Goal: Information Seeking & Learning: Learn about a topic

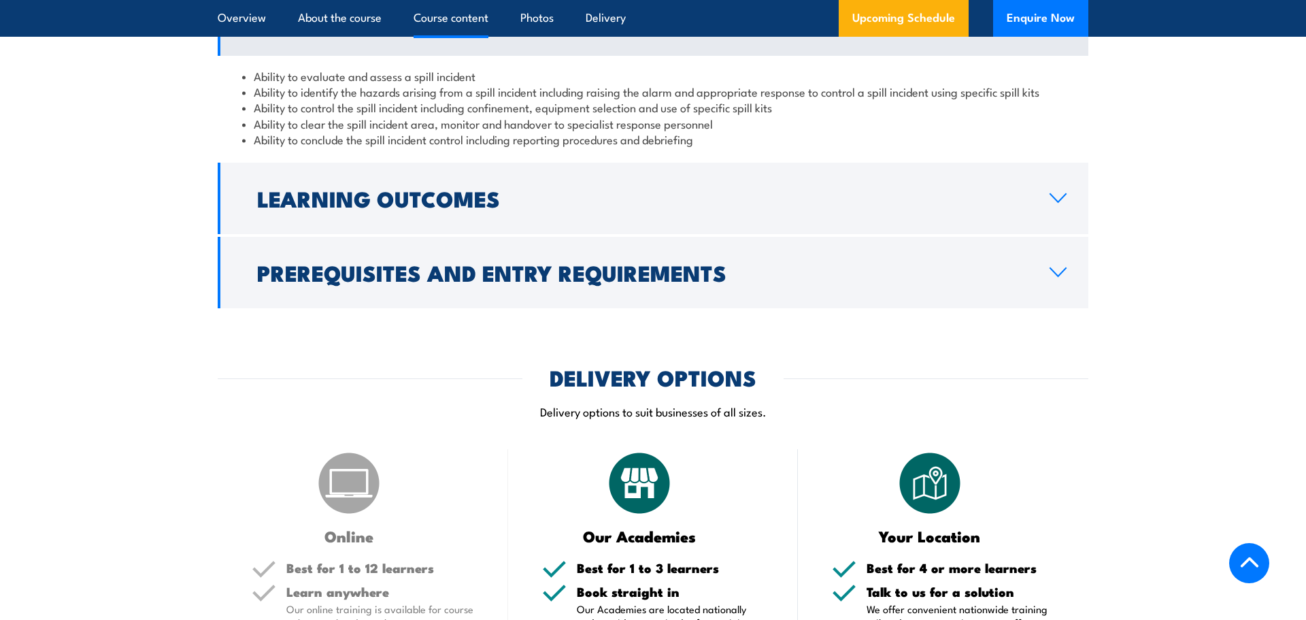
scroll to position [1104, 0]
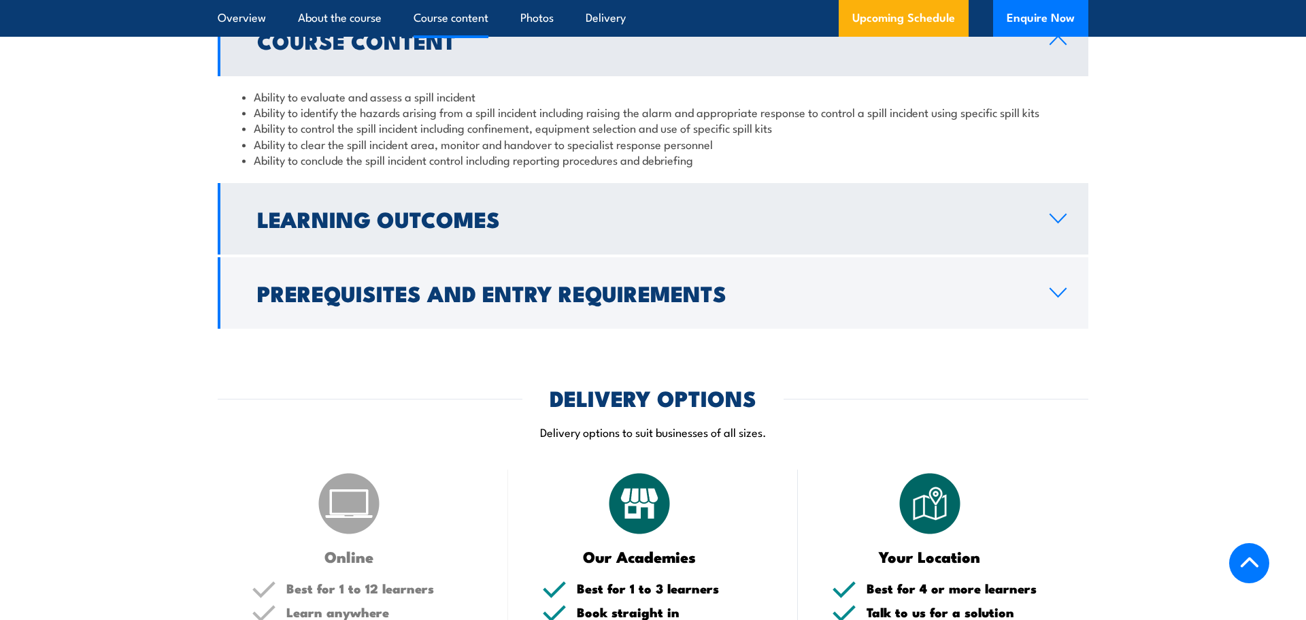
click at [1059, 218] on icon at bounding box center [1058, 218] width 18 height 11
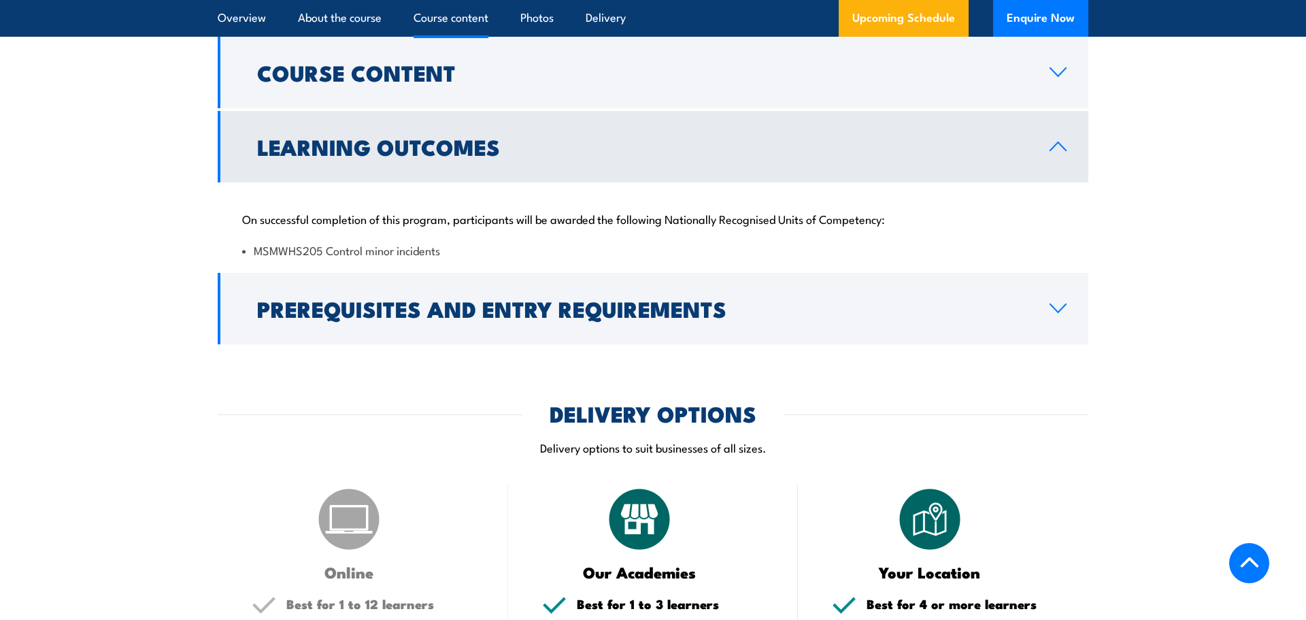
scroll to position [1071, 0]
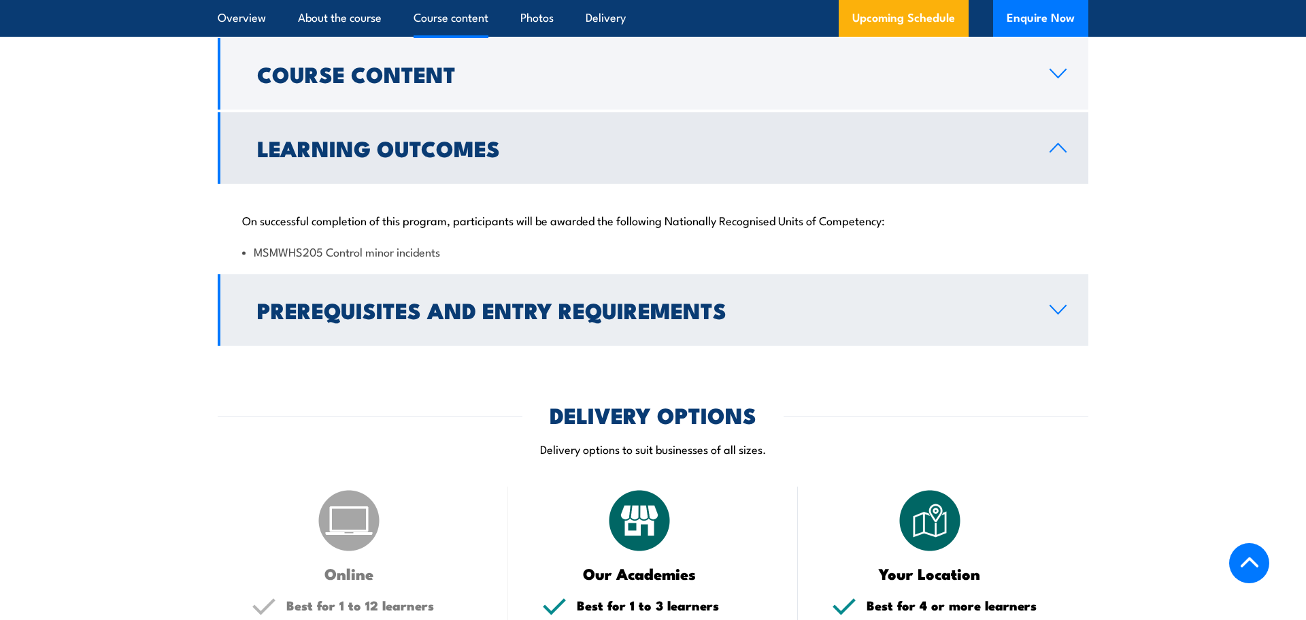
click at [1057, 308] on icon at bounding box center [1058, 309] width 18 height 11
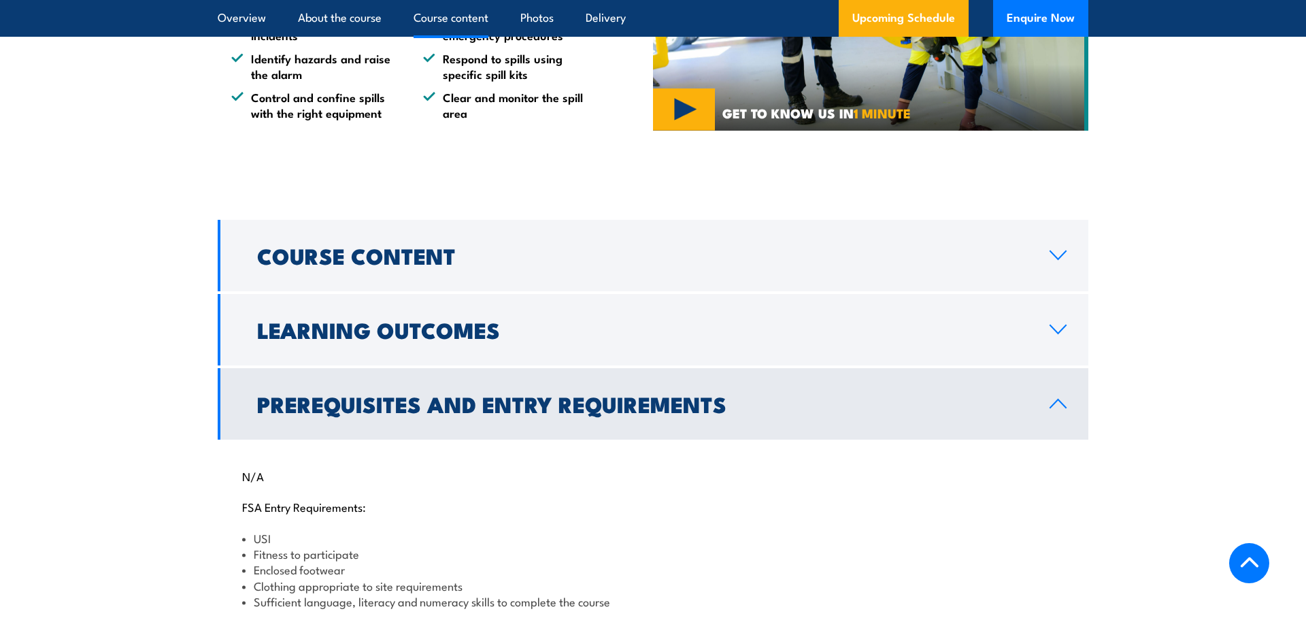
scroll to position [888, 0]
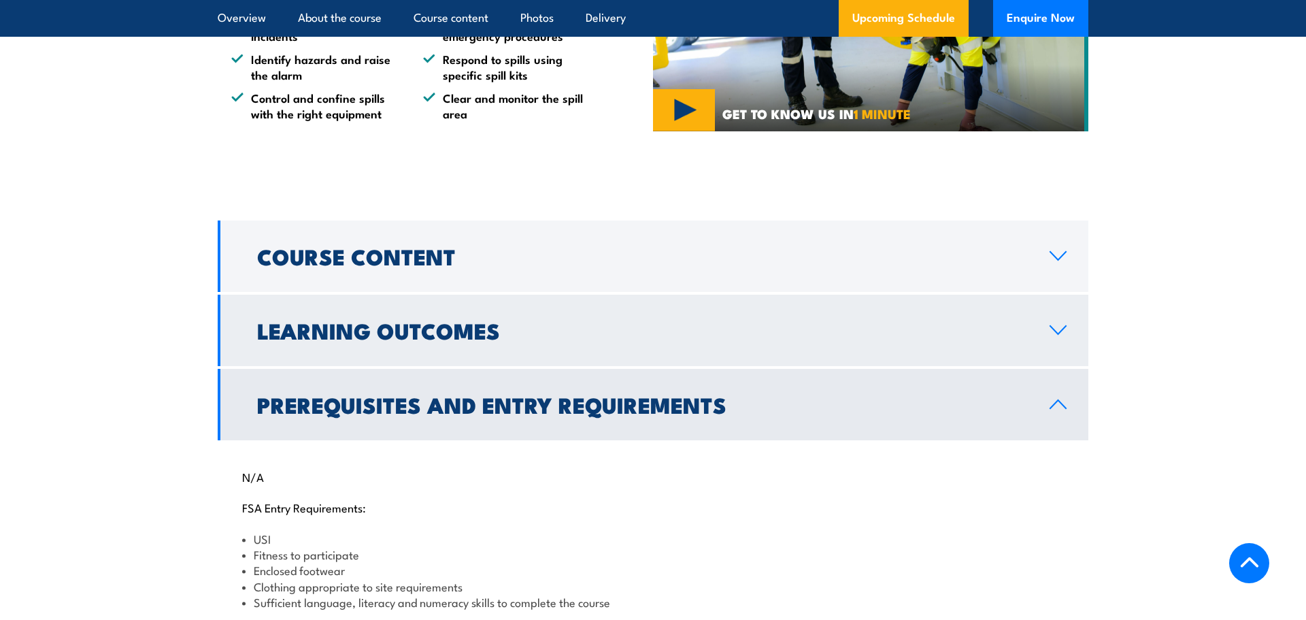
click at [1052, 329] on icon at bounding box center [1058, 329] width 18 height 11
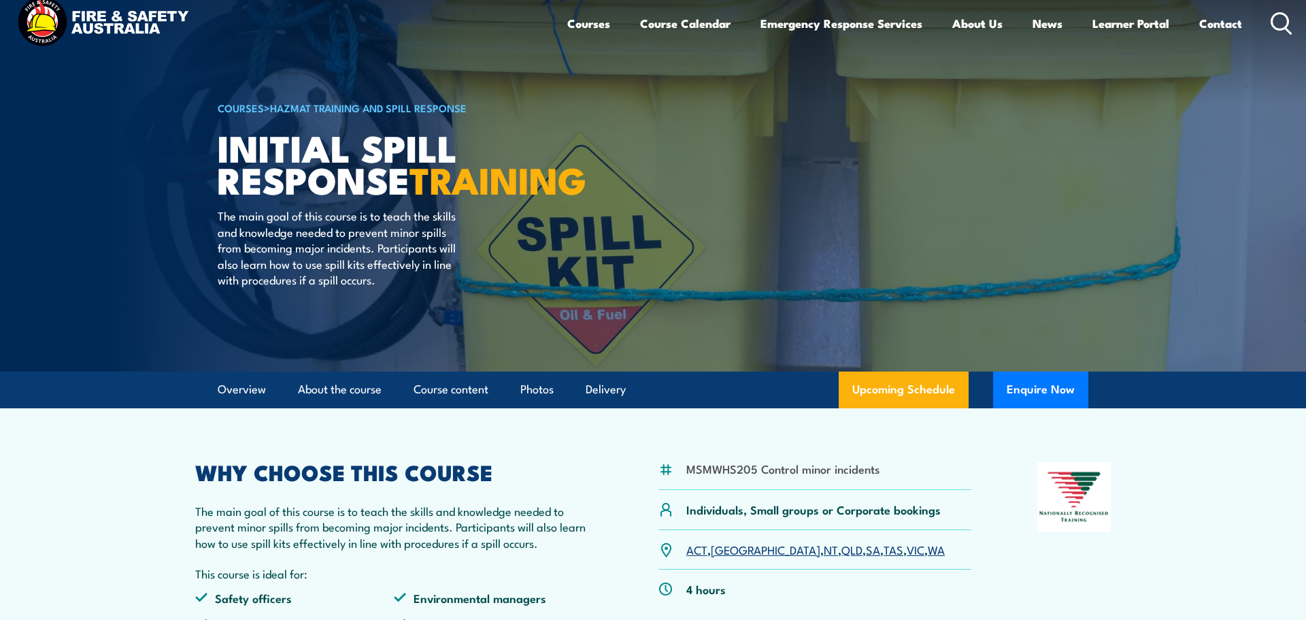
scroll to position [21, 0]
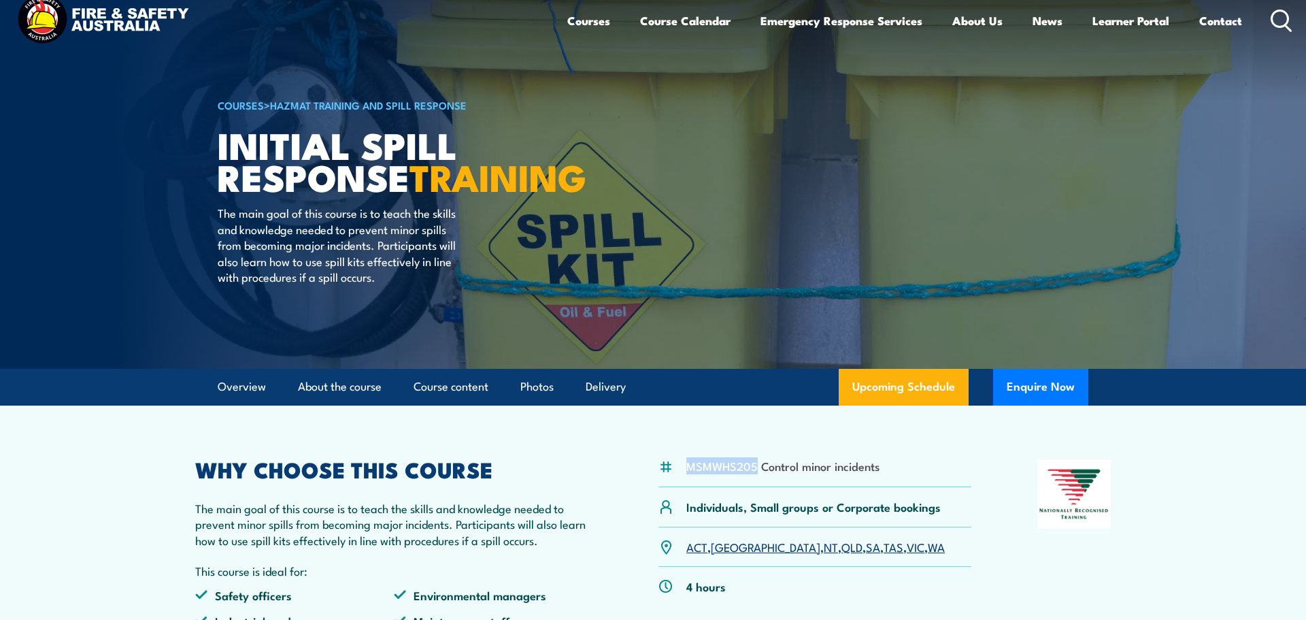
drag, startPoint x: 687, startPoint y: 471, endPoint x: 756, endPoint y: 469, distance: 69.4
click at [756, 469] on li "MSMWHS205 Control minor incidents" at bounding box center [782, 466] width 193 height 16
copy li "MSMWHS205"
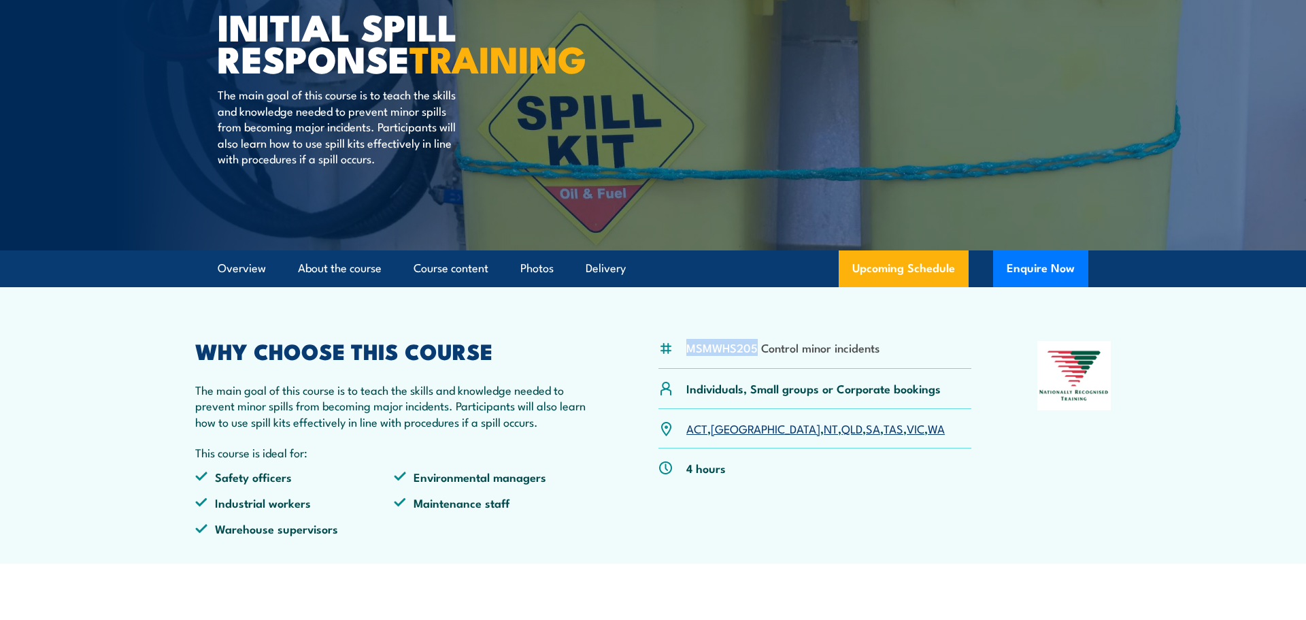
scroll to position [155, 0]
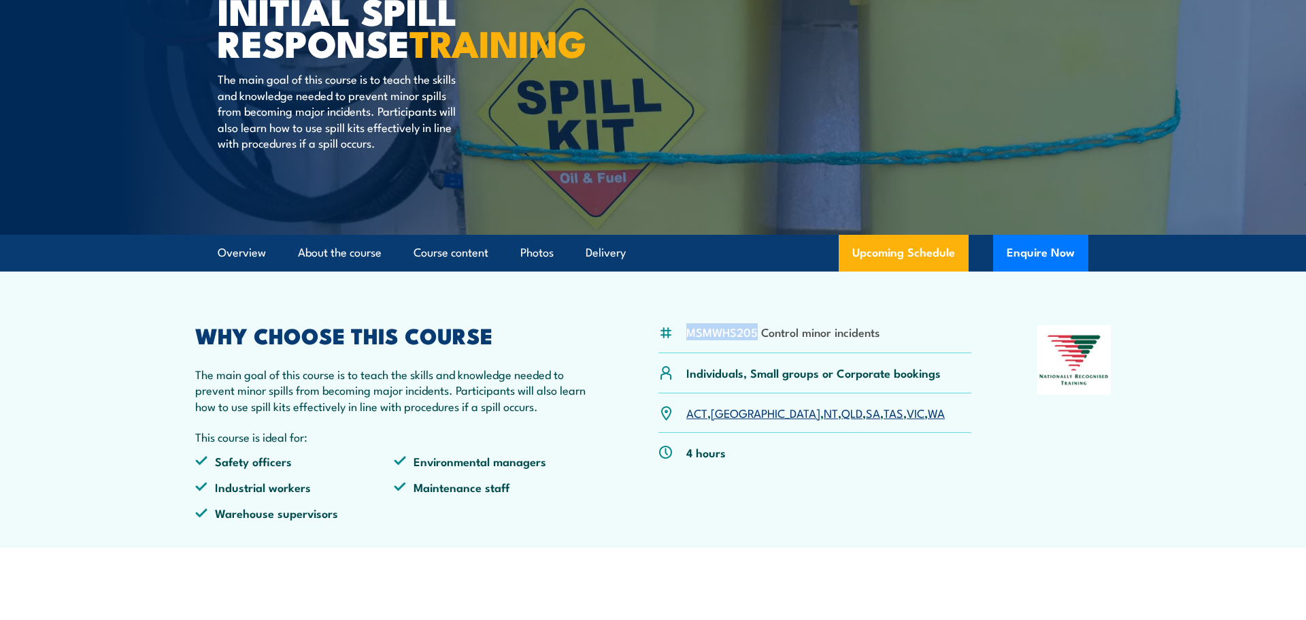
click at [733, 335] on li "MSMWHS205 Control minor incidents" at bounding box center [782, 332] width 193 height 16
drag, startPoint x: 759, startPoint y: 335, endPoint x: 686, endPoint y: 332, distance: 72.8
click at [686, 332] on li "MSMWHS205 Control minor incidents" at bounding box center [782, 332] width 193 height 16
copy li "MSMWHS205"
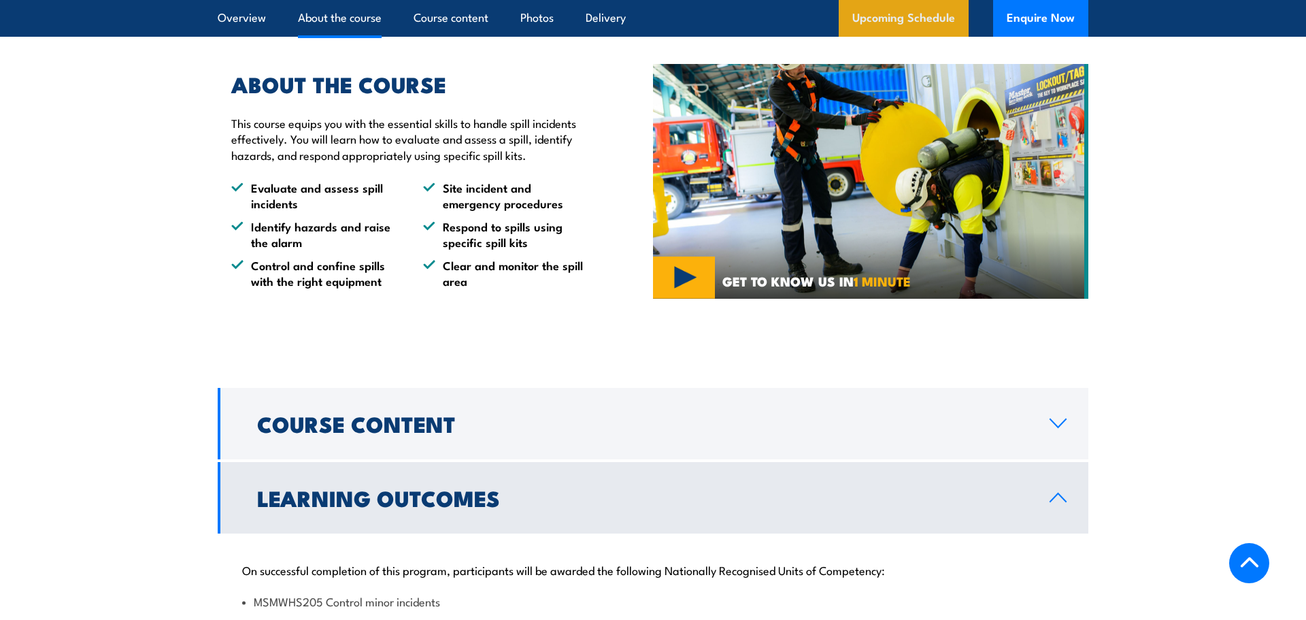
scroll to position [714, 0]
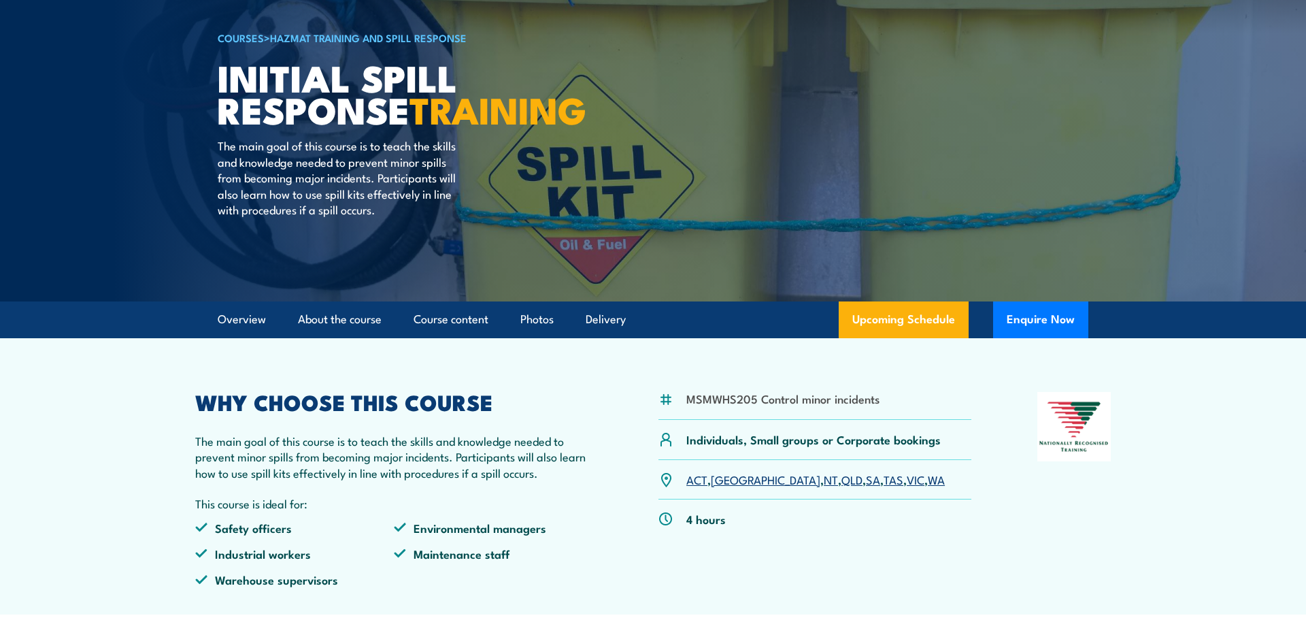
click at [146, 427] on section "MSMWHS205 Control minor incidents Individuals, Small groups or Corporate bookin…" at bounding box center [653, 476] width 1306 height 276
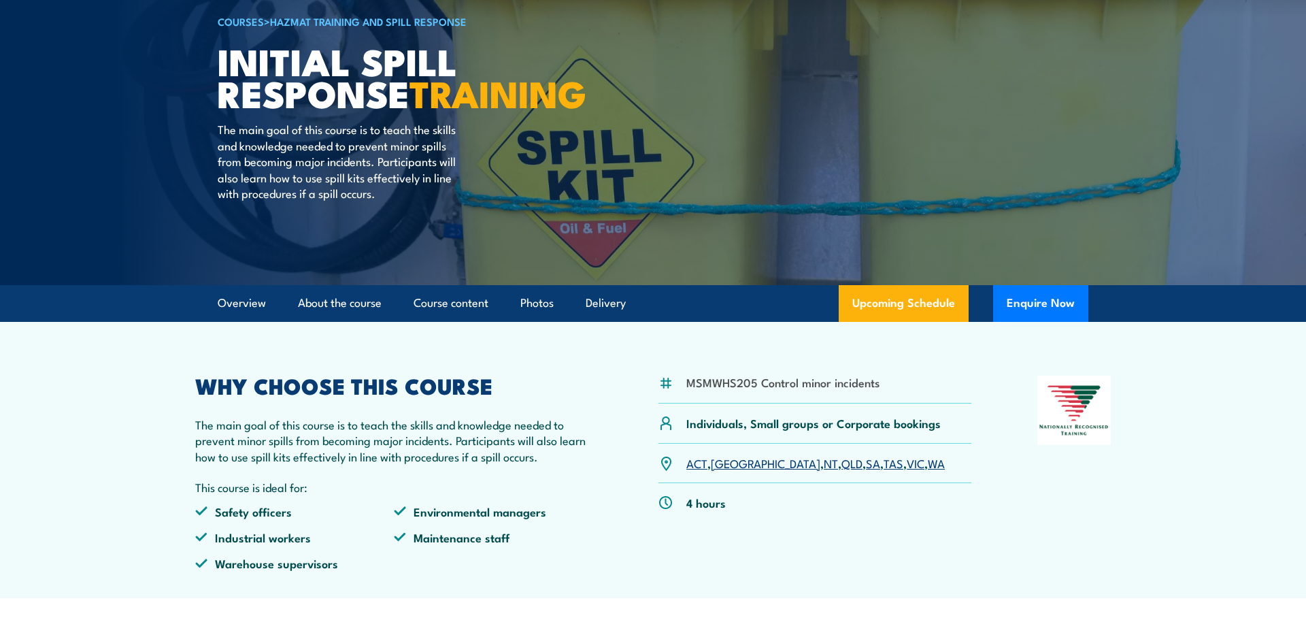
scroll to position [109, 0]
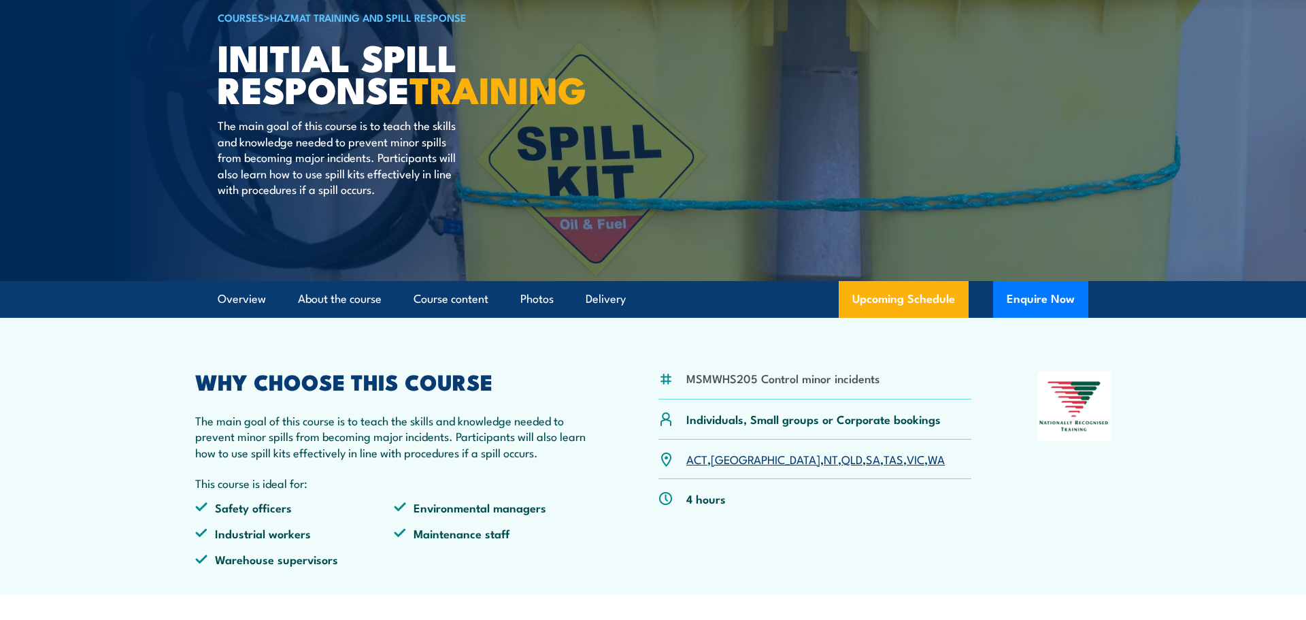
click at [541, 388] on h2 "WHY CHOOSE THIS COURSE" at bounding box center [393, 380] width 397 height 19
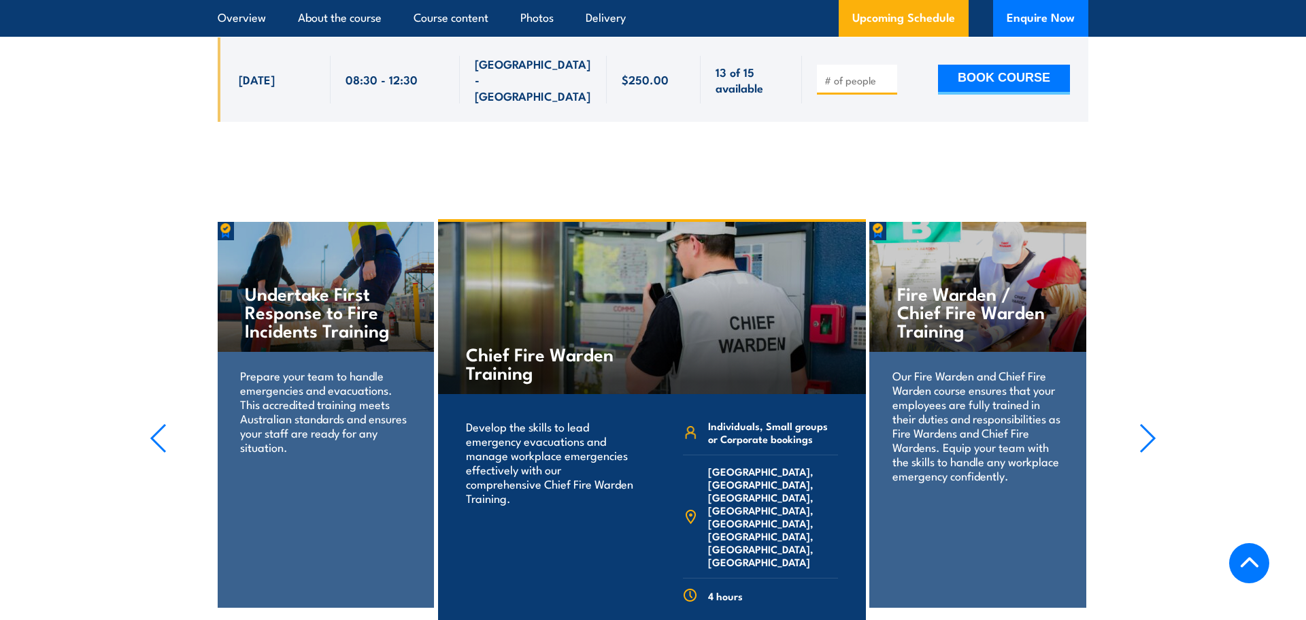
scroll to position [2214, 0]
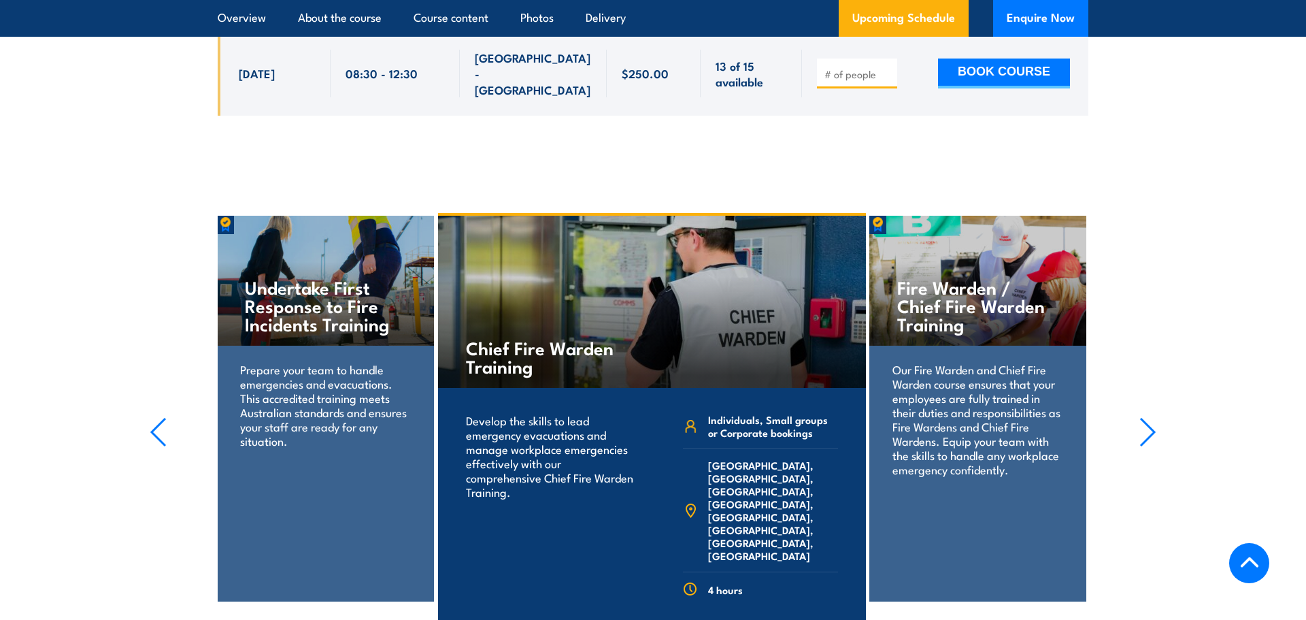
click at [1150, 418] on icon "button" at bounding box center [1148, 431] width 14 height 27
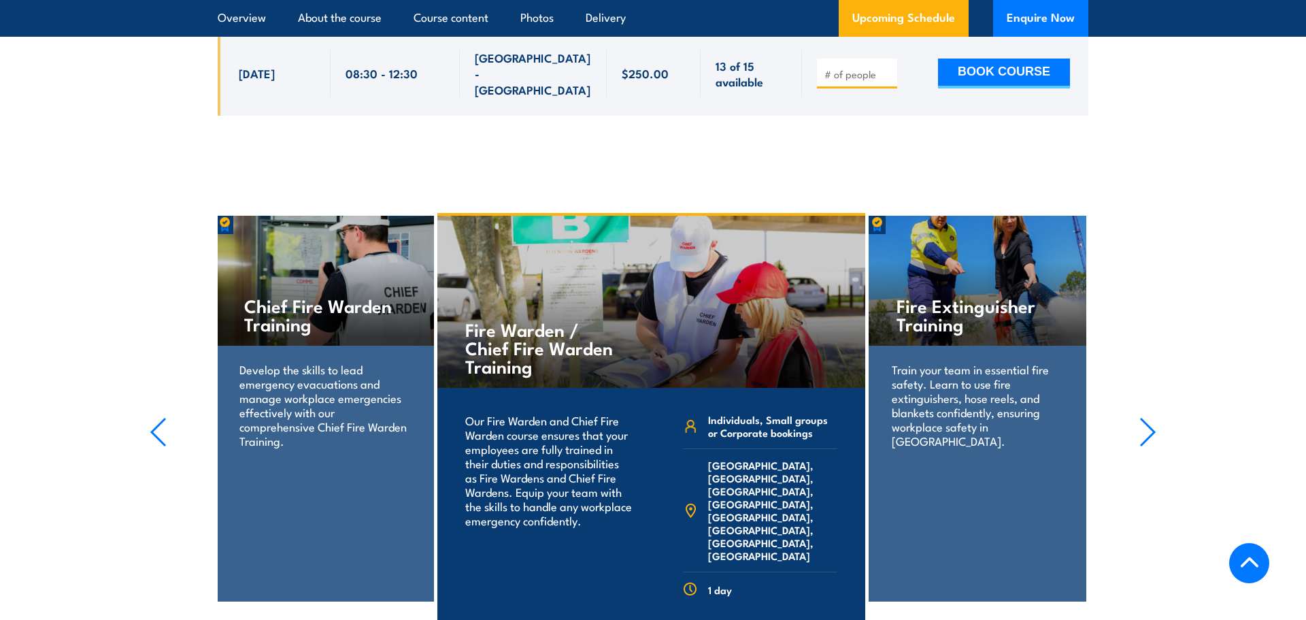
click at [1149, 417] on icon "button" at bounding box center [1147, 432] width 17 height 30
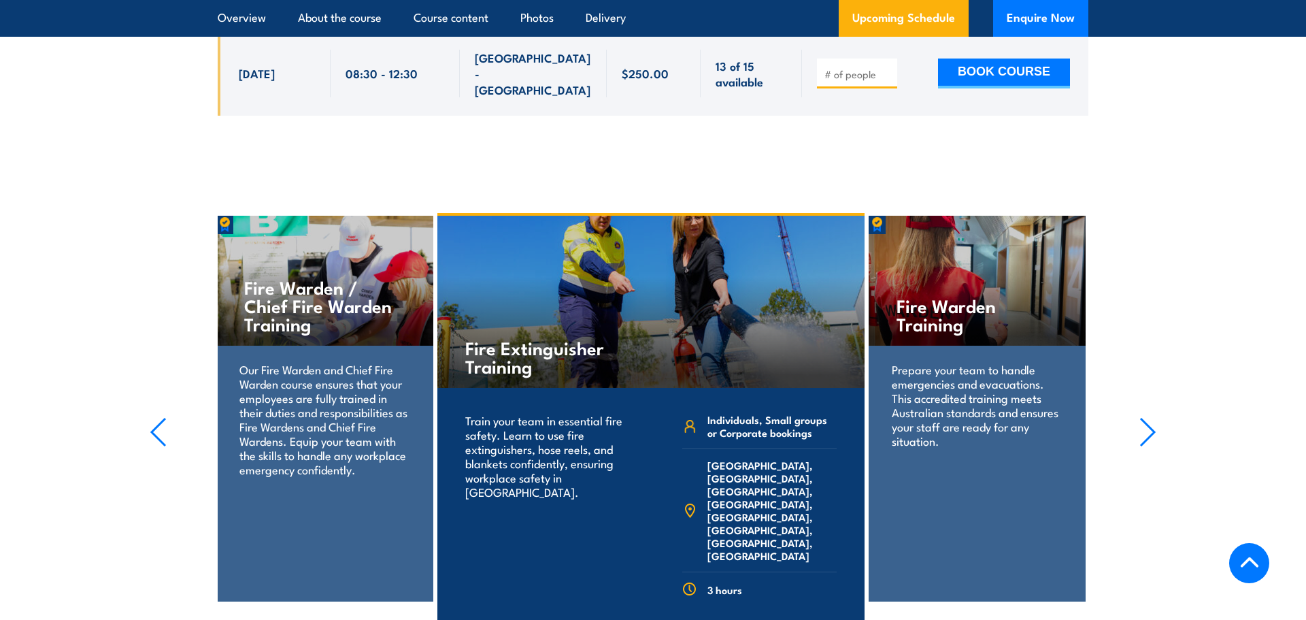
click at [1149, 417] on icon "button" at bounding box center [1147, 432] width 17 height 30
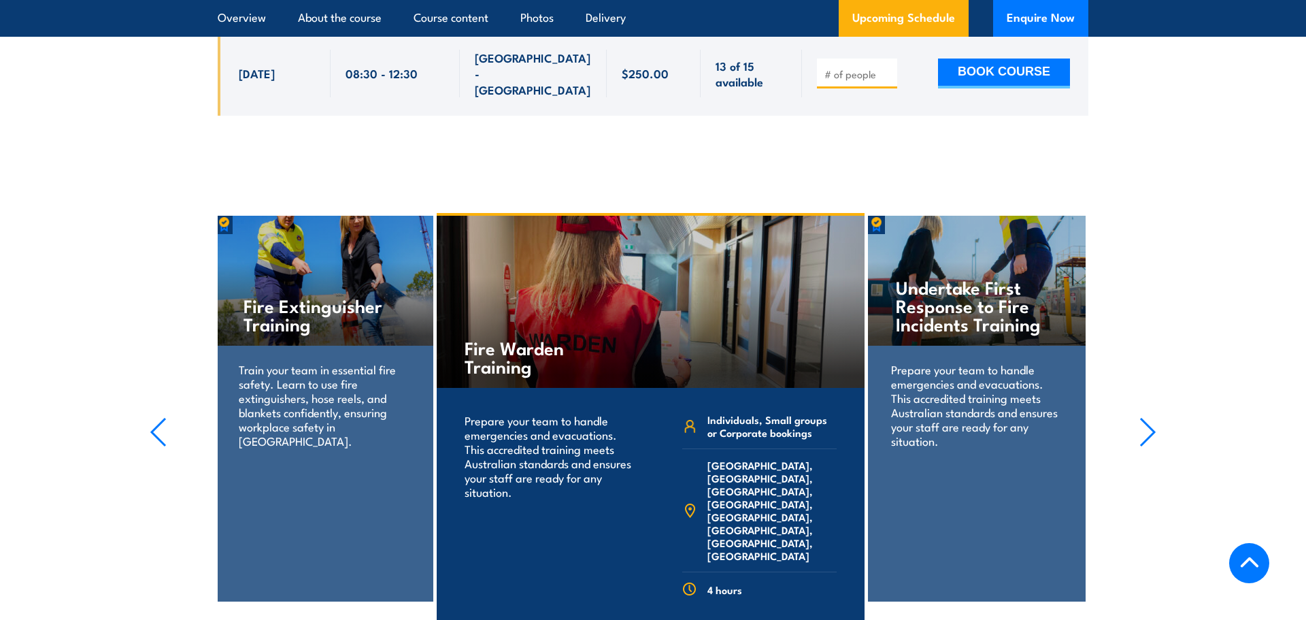
click at [1149, 417] on icon "button" at bounding box center [1147, 432] width 17 height 30
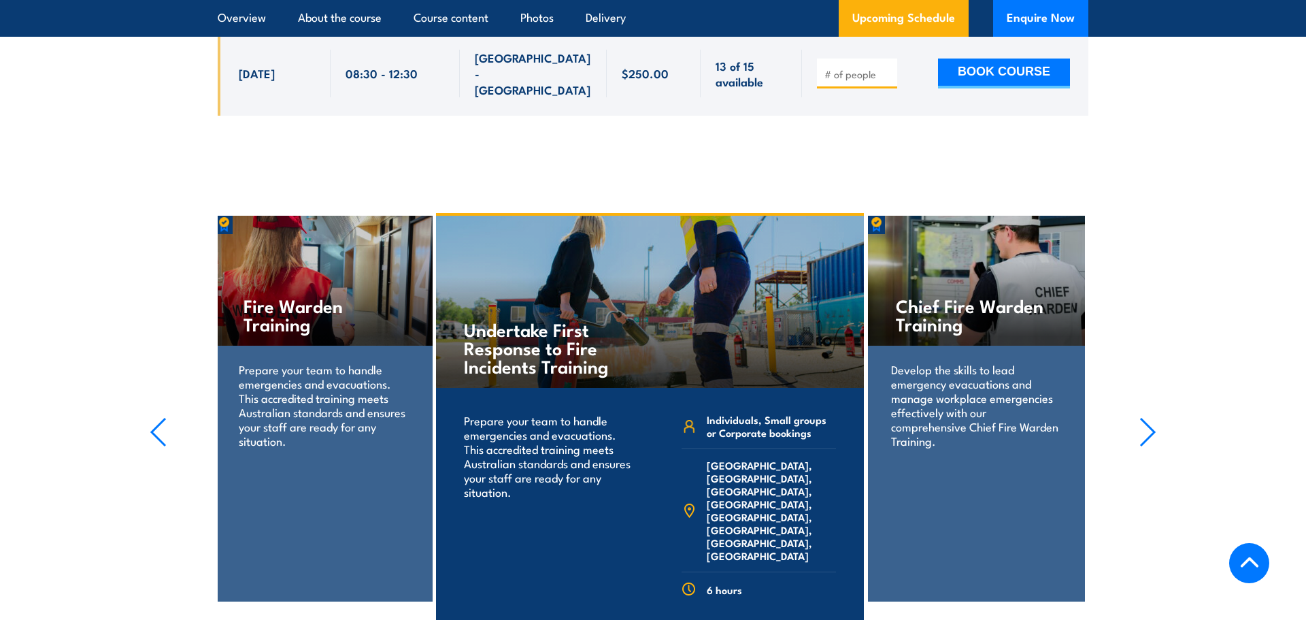
click at [1149, 417] on icon "button" at bounding box center [1147, 432] width 17 height 30
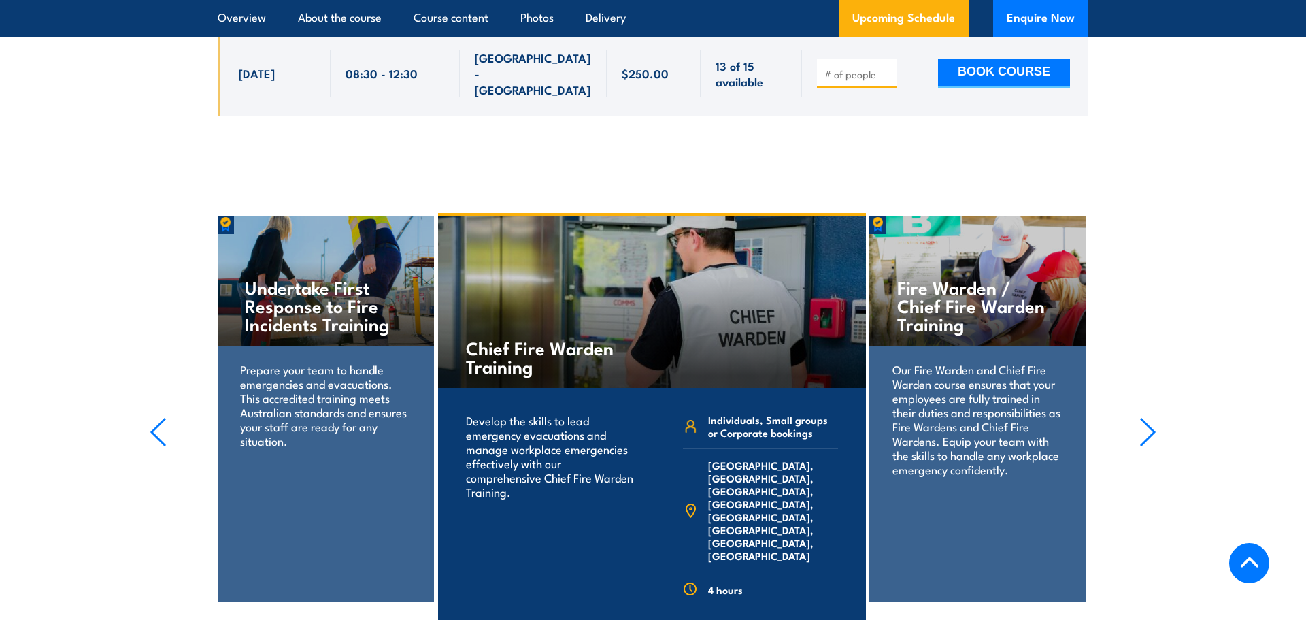
click at [1150, 417] on icon "button" at bounding box center [1147, 432] width 17 height 30
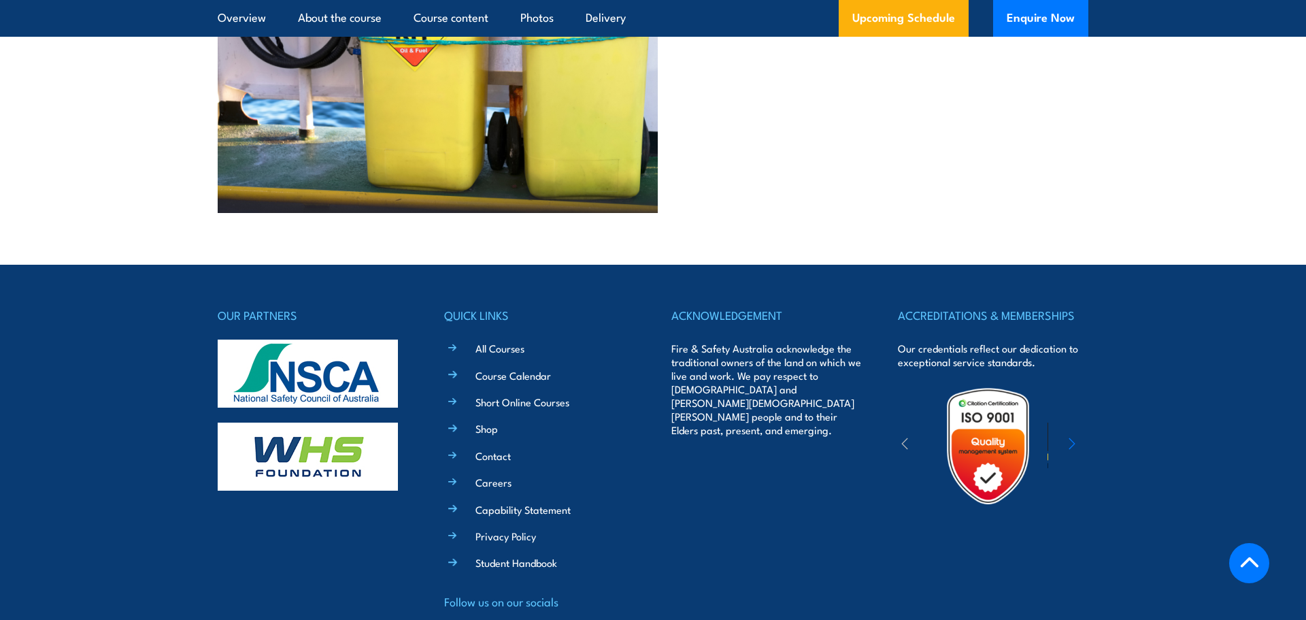
scroll to position [3155, 0]
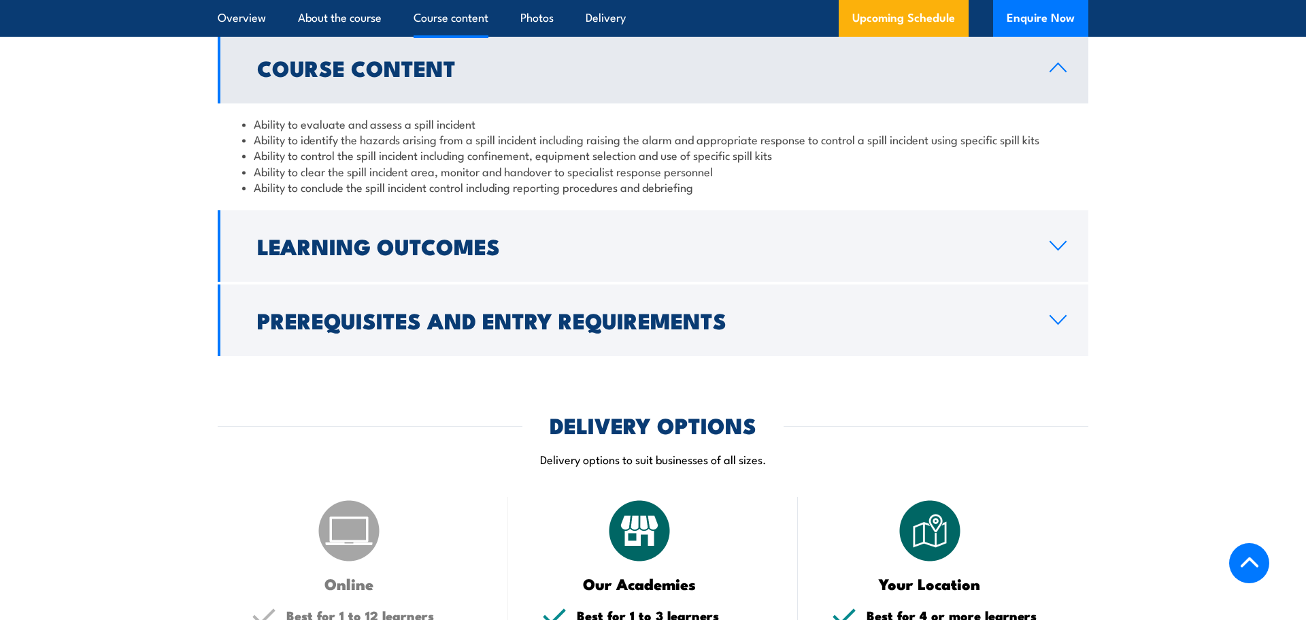
scroll to position [1067, 0]
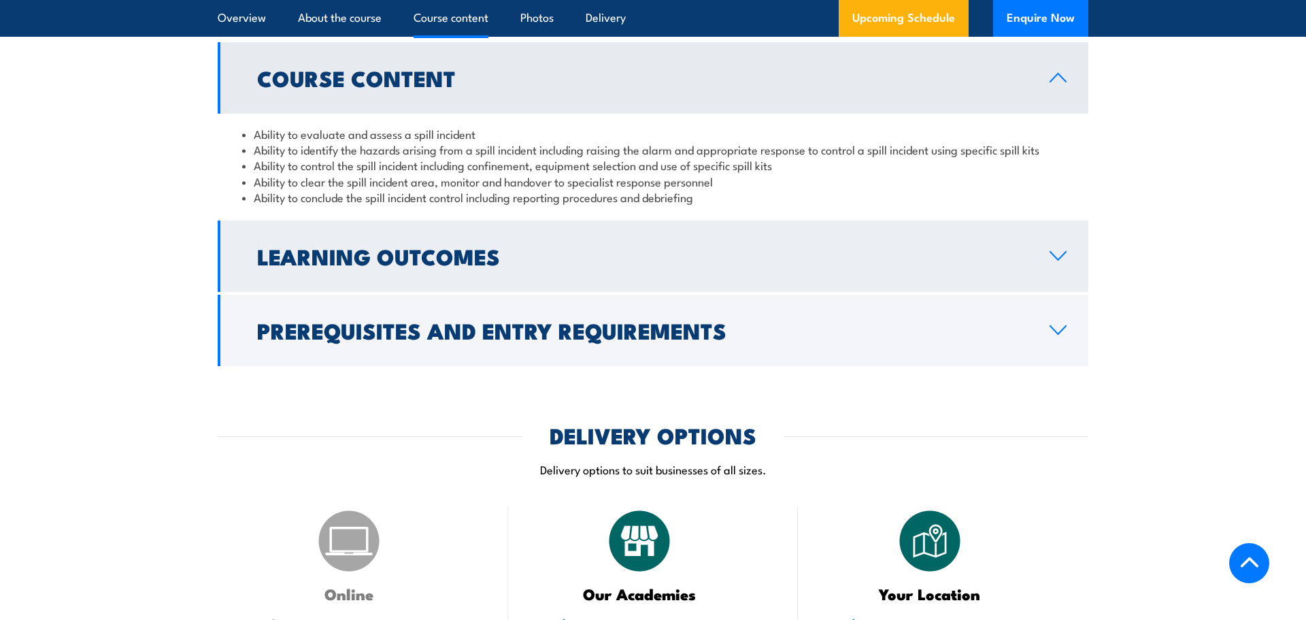
click at [1044, 263] on link "Learning Outcomes" at bounding box center [653, 255] width 871 height 71
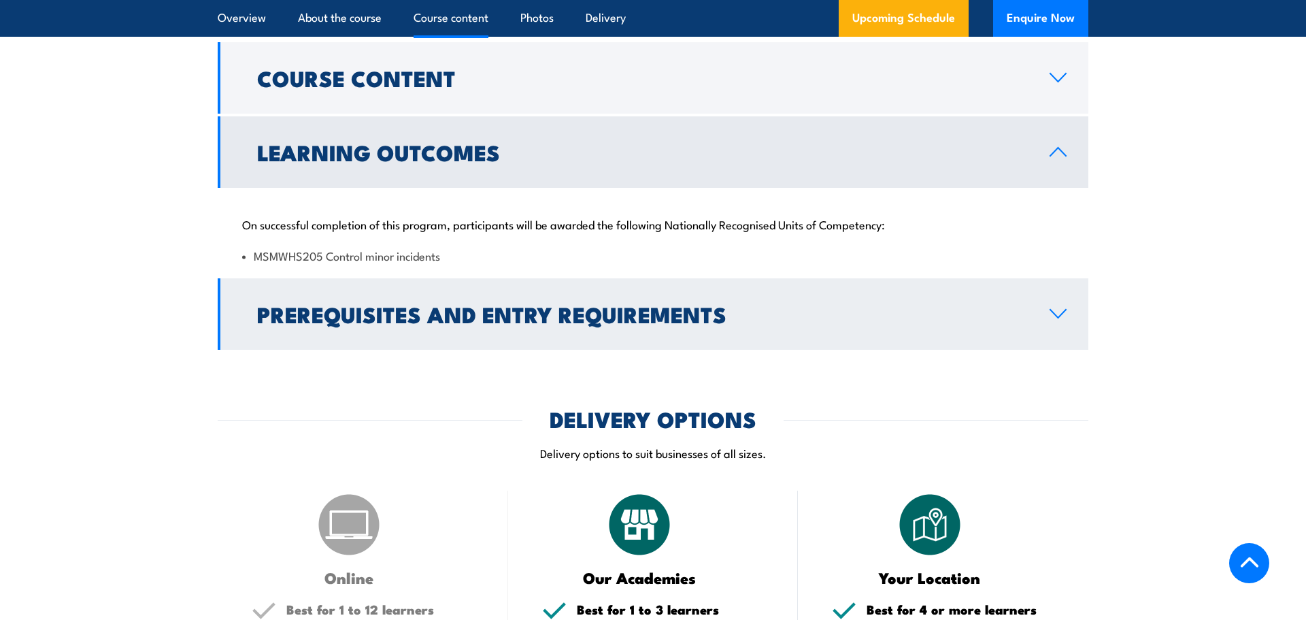
click at [1052, 311] on icon at bounding box center [1058, 313] width 18 height 11
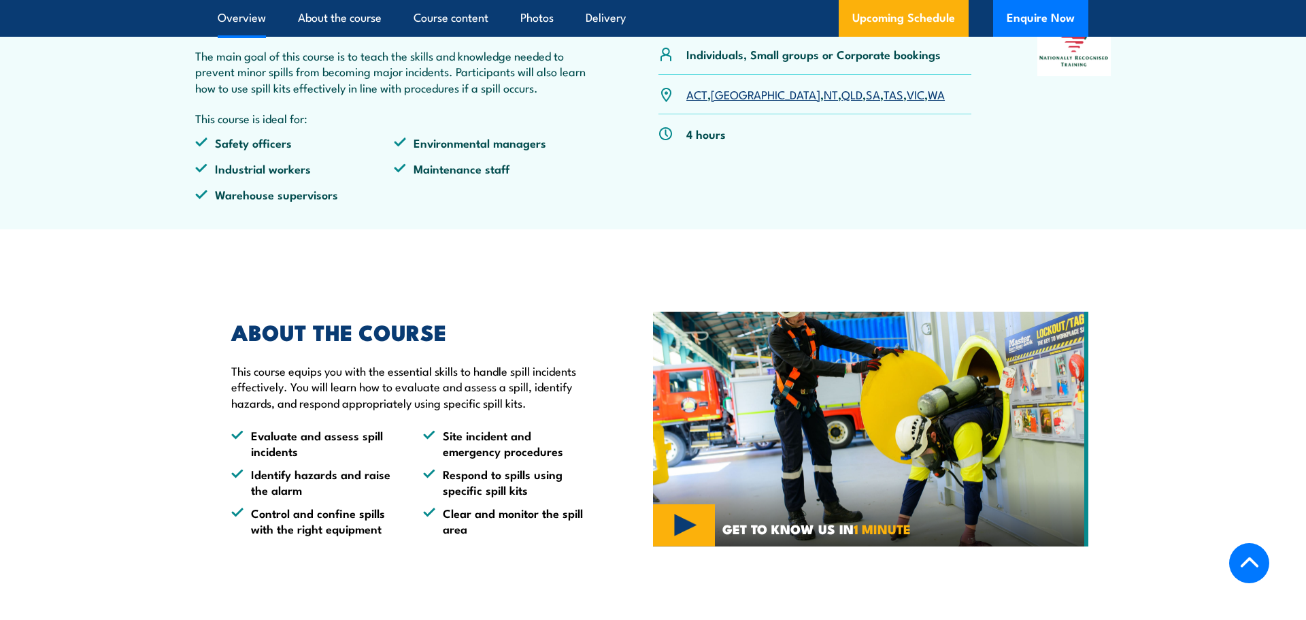
scroll to position [0, 0]
